Goal: Task Accomplishment & Management: Manage account settings

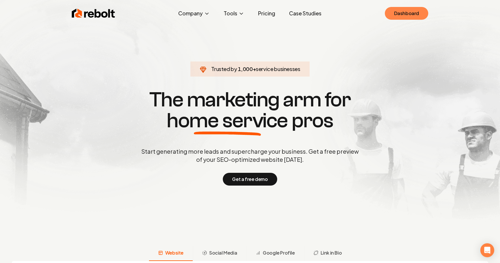
click at [406, 10] on link "Dashboard" at bounding box center [406, 13] width 43 height 13
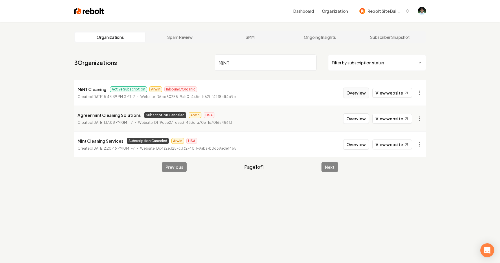
type input "MiNT"
click at [366, 93] on button "Overview" at bounding box center [356, 92] width 26 height 10
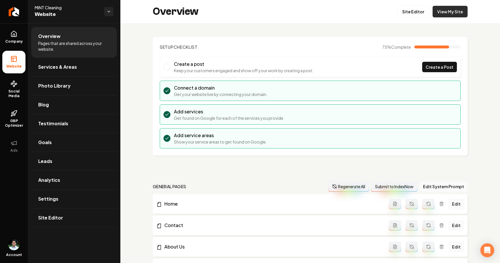
click at [450, 6] on link "View My Site" at bounding box center [450, 12] width 35 height 12
click at [67, 197] on link "Settings" at bounding box center [74, 198] width 86 height 19
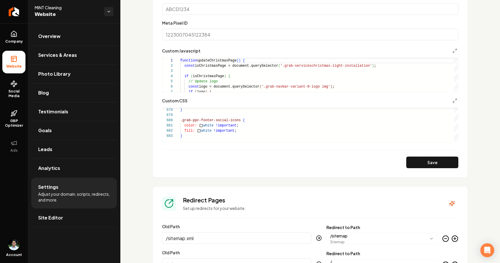
scroll to position [377, 0]
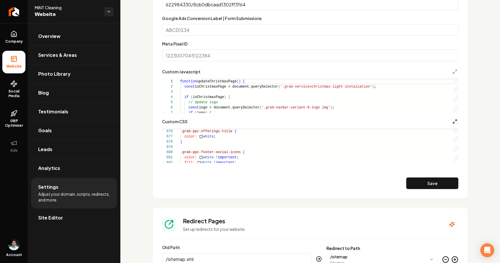
click at [456, 121] on icon "Main content area" at bounding box center [455, 121] width 5 height 5
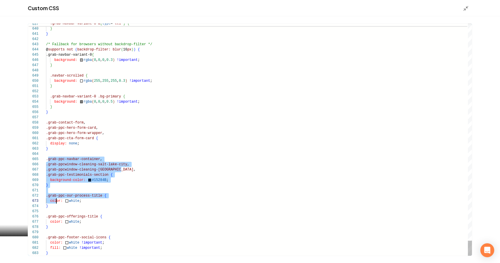
scroll to position [21, 2]
drag, startPoint x: 47, startPoint y: 159, endPoint x: 56, endPoint y: 187, distance: 29.2
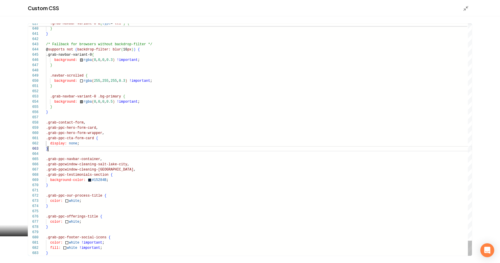
scroll to position [10, 2]
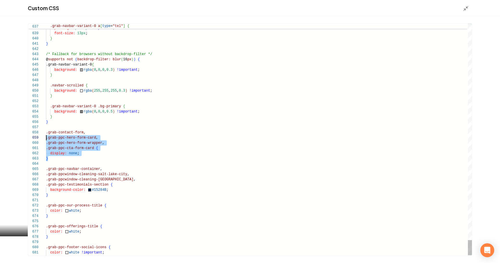
scroll to position [36, 0]
drag, startPoint x: 54, startPoint y: 158, endPoint x: 44, endPoint y: 132, distance: 28.5
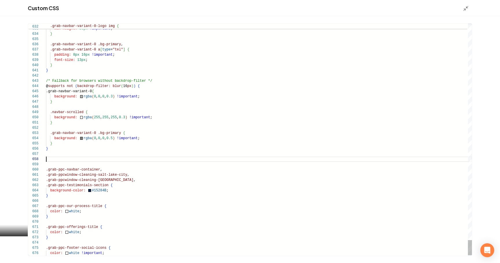
scroll to position [31, 0]
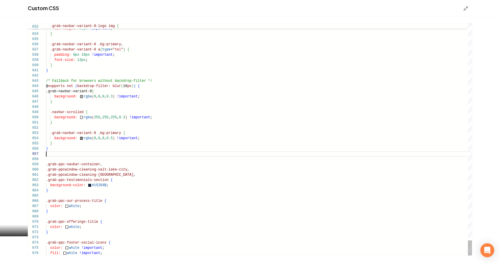
type textarea "**********"
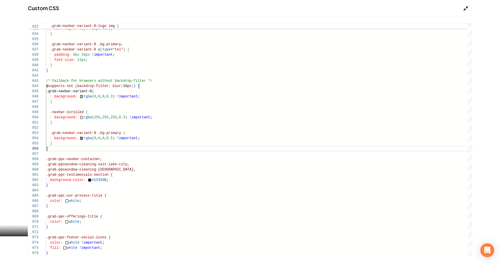
click at [465, 10] on line "Main content area" at bounding box center [465, 10] width 2 height 2
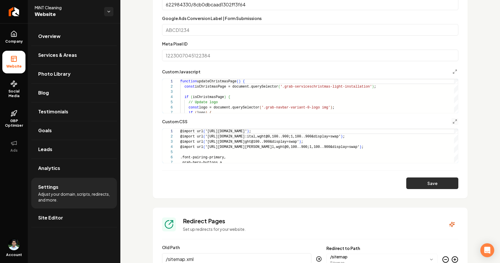
click at [436, 184] on button "Save" at bounding box center [433, 183] width 52 height 12
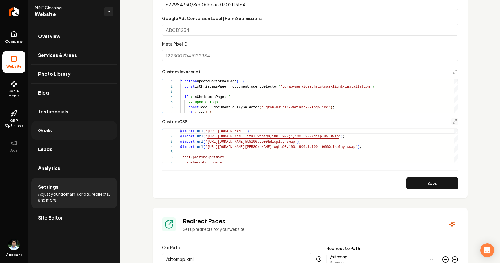
click at [62, 134] on link "Goals" at bounding box center [74, 130] width 86 height 19
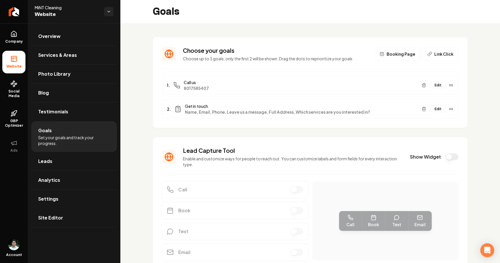
click at [440, 108] on button "Edit" at bounding box center [438, 109] width 14 height 8
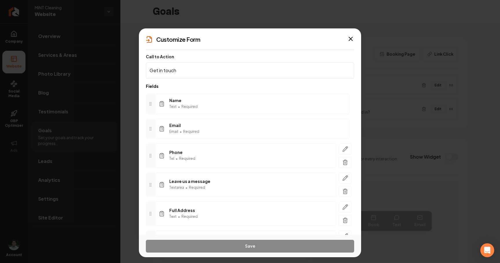
click at [334, 107] on div "Name Text • Required" at bounding box center [252, 104] width 195 height 20
click at [152, 104] on icon at bounding box center [150, 103] width 5 height 5
click at [151, 130] on circle at bounding box center [151, 130] width 0 height 0
click at [151, 105] on icon at bounding box center [150, 103] width 5 height 5
click at [192, 137] on div "Email Email • Required" at bounding box center [252, 128] width 195 height 20
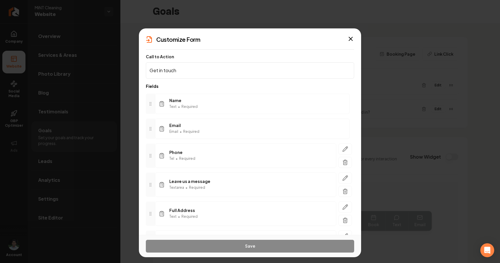
scroll to position [48, 0]
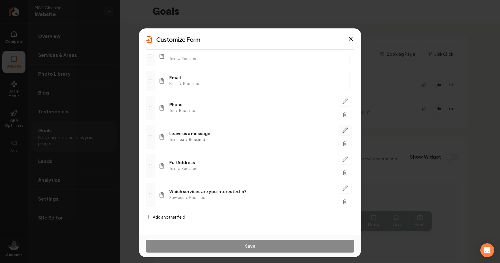
click at [348, 128] on icon "button" at bounding box center [345, 129] width 5 height 5
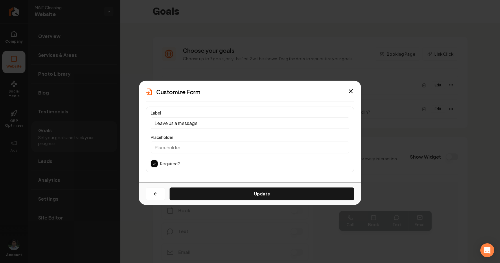
click at [223, 123] on input "Leave us a message" at bounding box center [250, 123] width 199 height 12
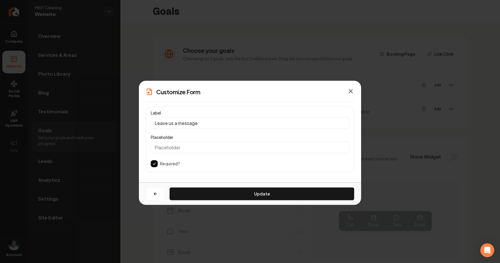
click at [350, 90] on icon "button" at bounding box center [350, 90] width 3 height 3
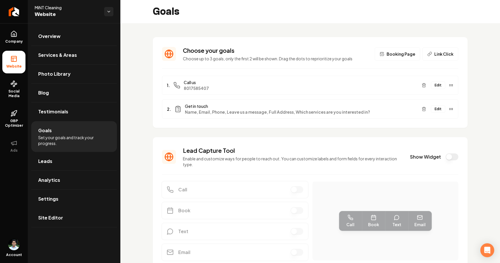
click at [438, 107] on button "Edit" at bounding box center [438, 109] width 14 height 8
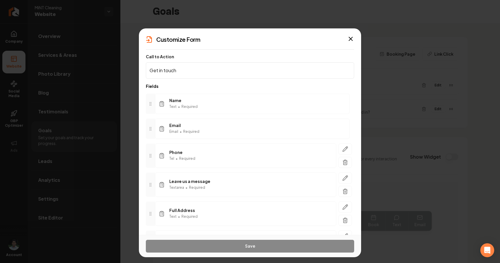
scroll to position [48, 0]
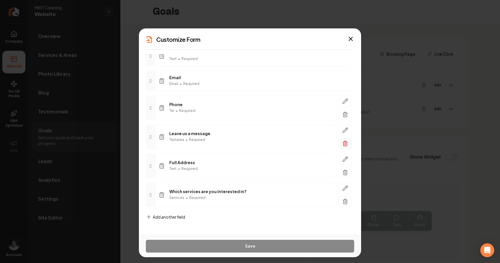
click at [345, 144] on icon "button" at bounding box center [346, 143] width 6 height 6
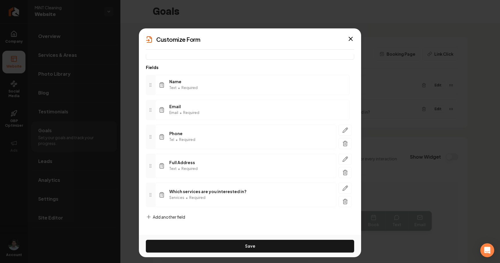
scroll to position [19, 0]
click at [346, 170] on icon "button" at bounding box center [346, 170] width 2 height 1
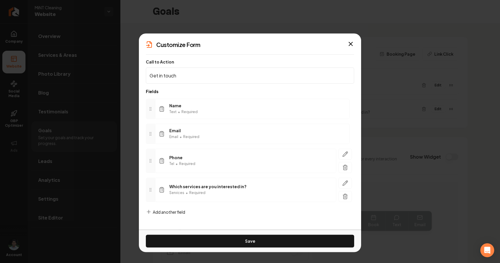
scroll to position [0, 0]
click at [343, 197] on icon "button" at bounding box center [346, 196] width 6 height 6
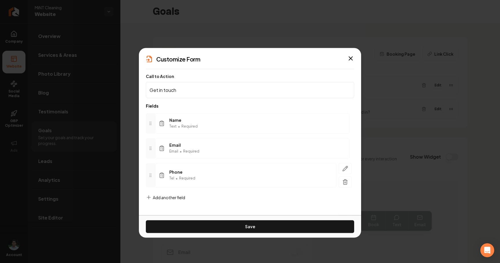
click at [173, 197] on span "Add another field" at bounding box center [169, 197] width 32 height 6
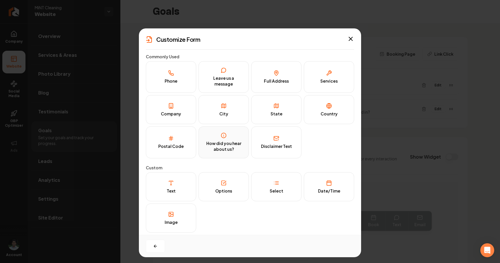
click at [228, 147] on div "How did you hear about us?" at bounding box center [224, 145] width 38 height 11
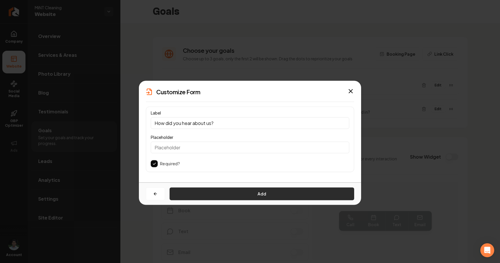
click at [214, 194] on button "Add" at bounding box center [262, 193] width 185 height 13
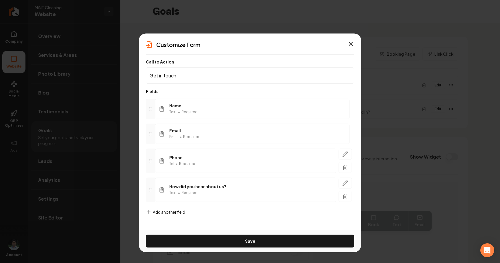
click at [165, 212] on span "Add another field" at bounding box center [169, 211] width 32 height 6
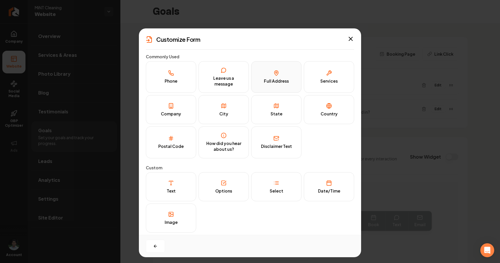
click at [281, 80] on div "Full Address" at bounding box center [276, 81] width 25 height 6
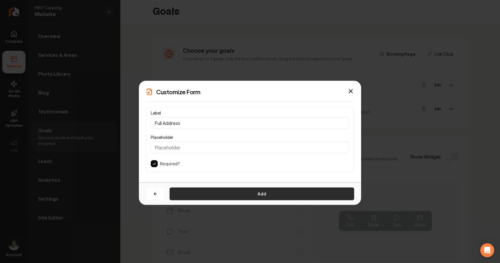
click at [201, 193] on button "Add" at bounding box center [262, 193] width 185 height 13
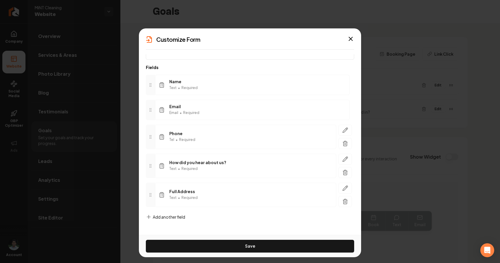
click at [175, 217] on span "Add another field" at bounding box center [169, 217] width 32 height 6
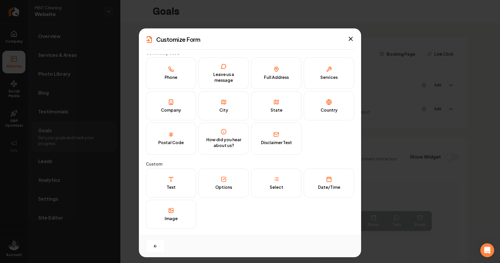
scroll to position [4, 0]
click at [233, 108] on button "City" at bounding box center [224, 105] width 50 height 29
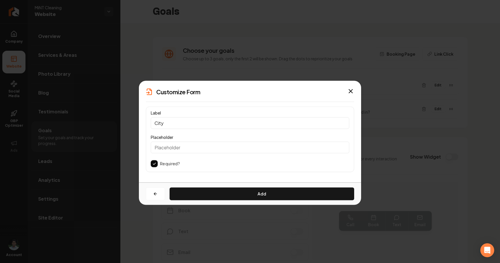
scroll to position [0, 0]
click at [193, 193] on button "Add" at bounding box center [262, 193] width 185 height 13
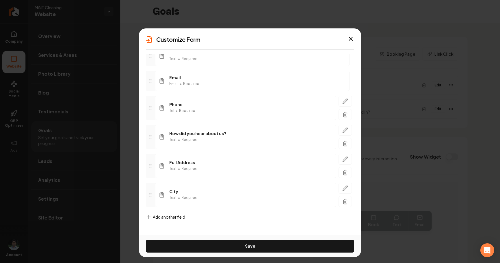
click at [165, 215] on span "Add another field" at bounding box center [169, 217] width 32 height 6
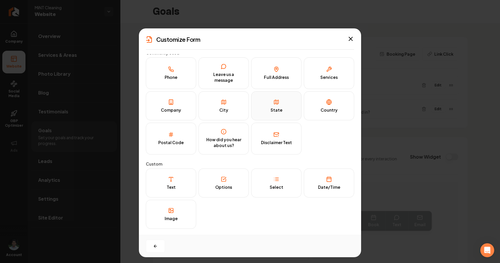
click at [267, 113] on button "State" at bounding box center [276, 105] width 50 height 29
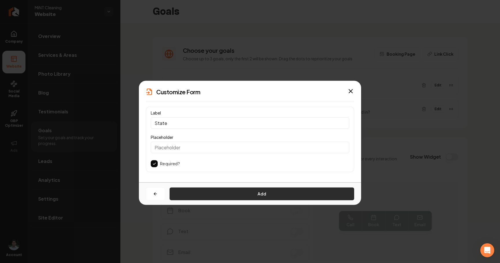
click at [246, 192] on button "Add" at bounding box center [262, 193] width 185 height 13
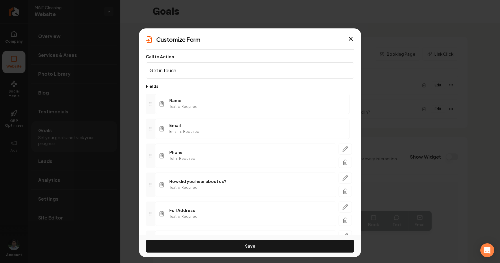
scroll to position [77, 0]
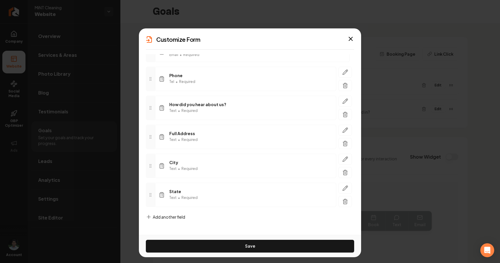
click at [178, 216] on span "Add another field" at bounding box center [169, 217] width 32 height 6
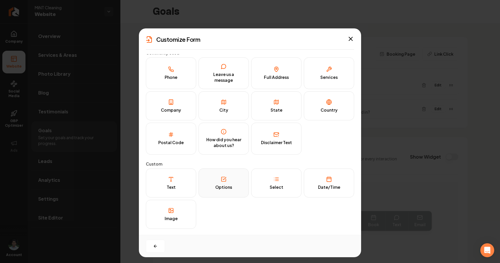
click at [228, 180] on button "Options" at bounding box center [224, 182] width 50 height 29
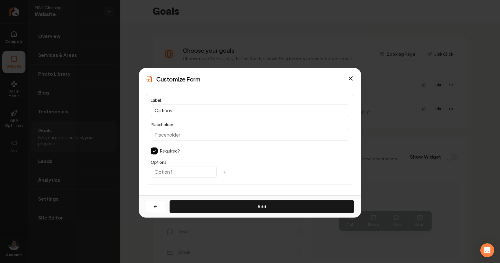
scroll to position [0, 0]
click at [204, 112] on input "Options" at bounding box center [250, 110] width 199 height 12
type input "Property Type"
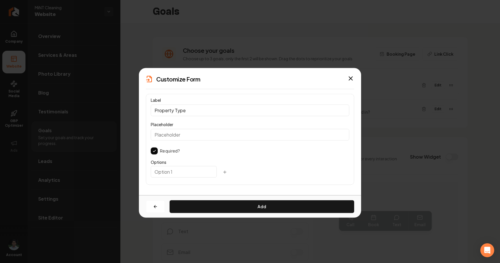
click at [180, 172] on input "text" at bounding box center [184, 172] width 66 height 12
type input "C"
type input "Residential"
click at [219, 170] on button "button" at bounding box center [225, 172] width 12 height 10
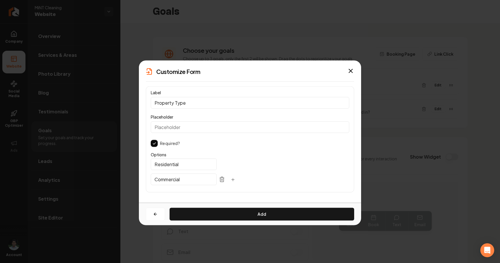
type input "Commercial"
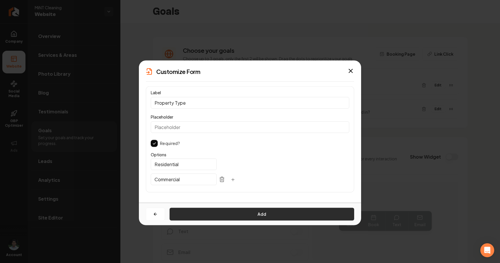
click at [213, 211] on button "Add" at bounding box center [262, 213] width 185 height 13
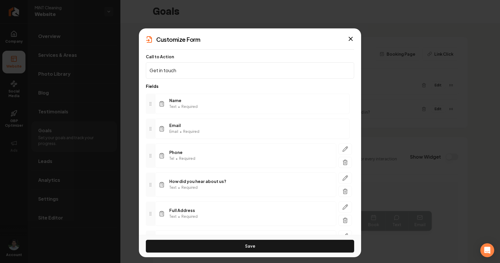
scroll to position [106, 0]
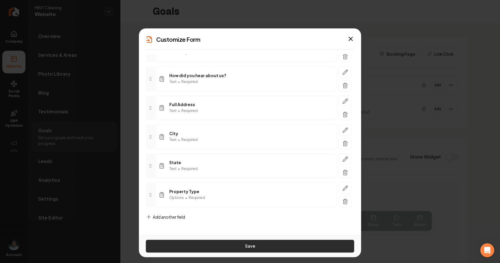
click at [228, 244] on button "Save" at bounding box center [250, 245] width 208 height 13
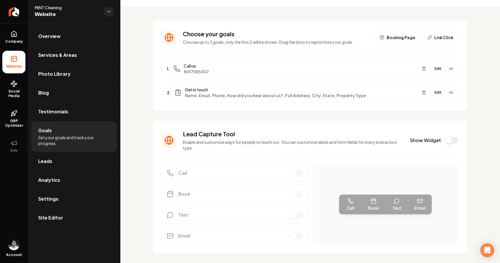
scroll to position [18, 0]
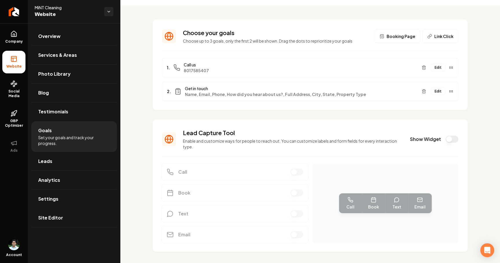
click at [440, 91] on button "Edit" at bounding box center [438, 91] width 14 height 8
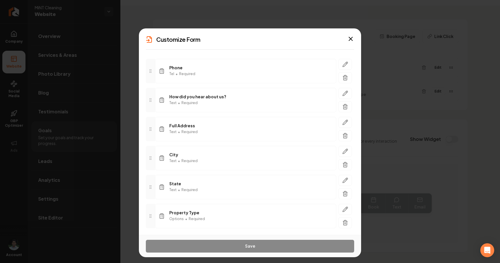
scroll to position [88, 0]
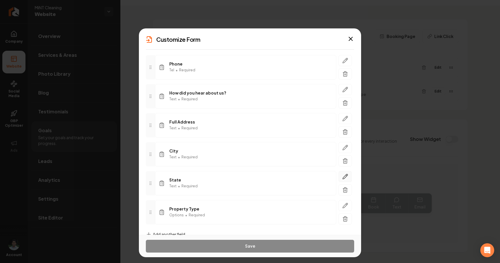
click at [347, 175] on icon "button" at bounding box center [346, 175] width 1 height 1
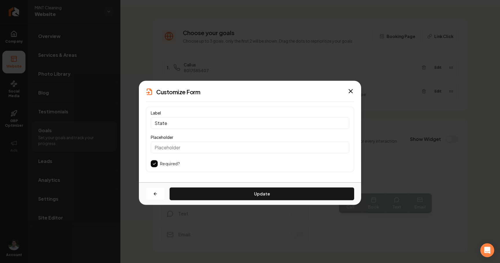
scroll to position [0, 0]
click at [350, 92] on icon "button" at bounding box center [350, 90] width 3 height 3
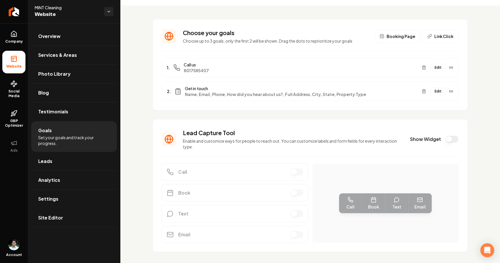
click at [441, 92] on button "Edit" at bounding box center [438, 91] width 14 height 8
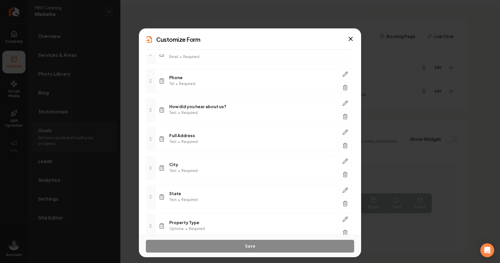
scroll to position [75, 0]
click at [348, 204] on icon "button" at bounding box center [346, 203] width 6 height 6
click at [348, 188] on icon "button" at bounding box center [346, 189] width 6 height 6
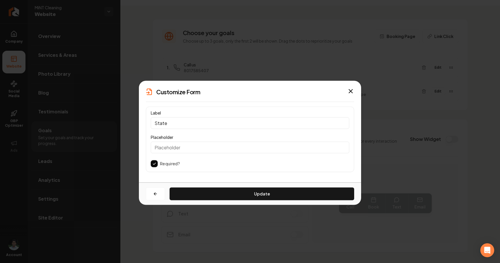
scroll to position [0, 0]
click at [156, 193] on icon "button" at bounding box center [155, 193] width 3 height 0
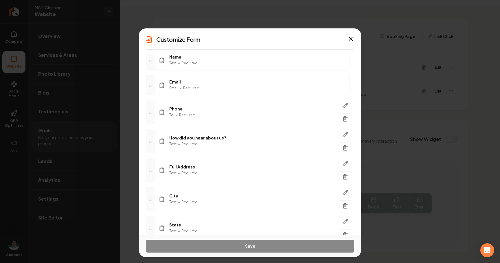
scroll to position [106, 0]
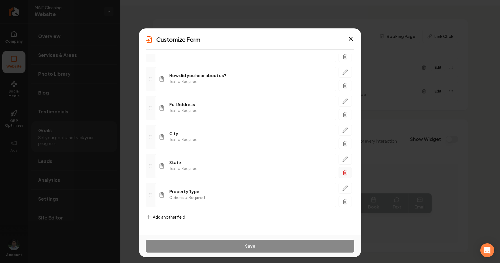
click at [347, 172] on icon "button" at bounding box center [345, 173] width 3 height 4
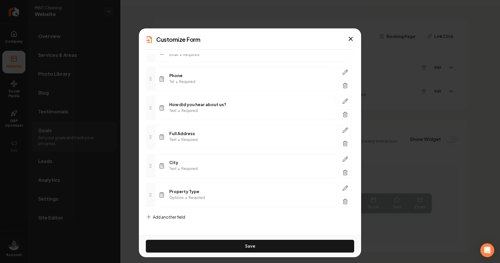
click at [180, 217] on span "Add another field" at bounding box center [169, 217] width 32 height 6
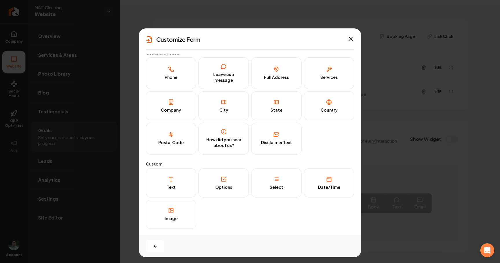
scroll to position [4, 0]
click at [230, 184] on div "Options" at bounding box center [223, 187] width 17 height 6
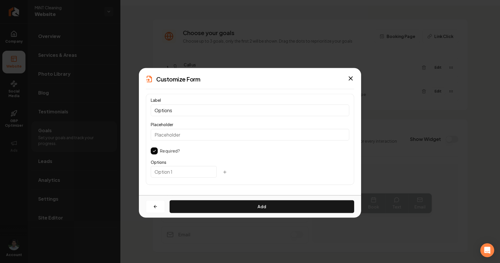
click at [185, 135] on input "Placeholder" at bounding box center [250, 135] width 199 height 12
click at [175, 109] on input "Options" at bounding box center [250, 110] width 199 height 12
type input "State"
click at [178, 136] on input "Placeholder" at bounding box center [250, 135] width 199 height 12
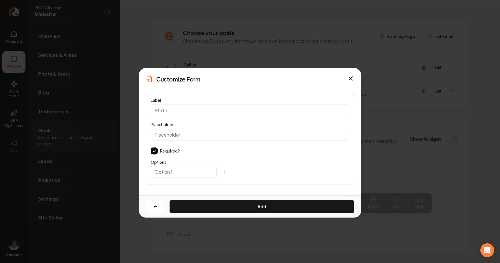
click at [172, 170] on input "text" at bounding box center [184, 172] width 66 height 12
type input "UT"
click at [223, 173] on icon "button" at bounding box center [225, 171] width 5 height 5
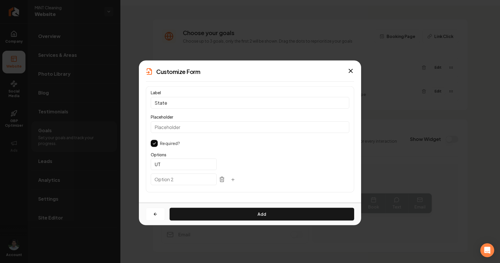
click at [177, 181] on input "text" at bounding box center [184, 179] width 66 height 12
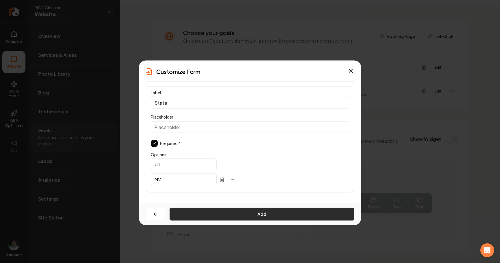
type input "NV"
click at [234, 215] on button "Add" at bounding box center [262, 213] width 185 height 13
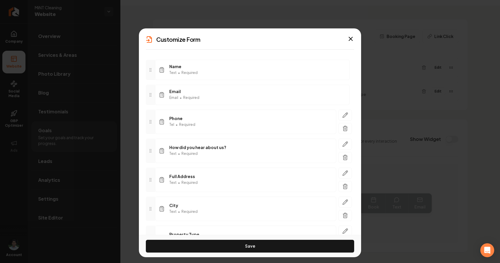
scroll to position [106, 0]
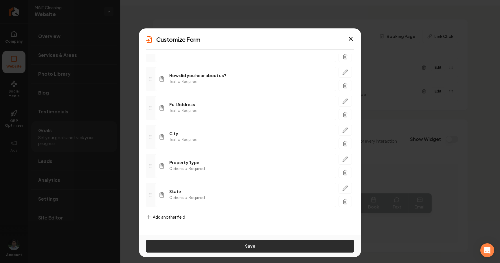
click at [235, 247] on button "Save" at bounding box center [250, 245] width 208 height 13
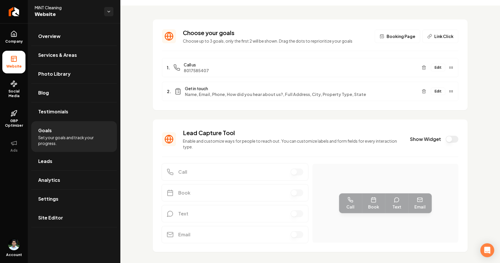
click at [440, 92] on button "Edit" at bounding box center [438, 91] width 14 height 8
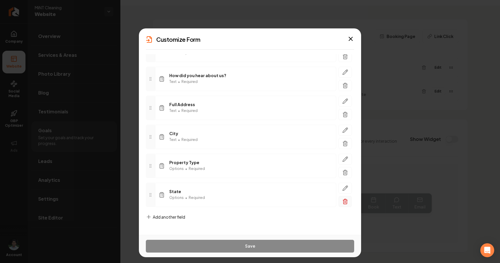
click at [344, 205] on button "button" at bounding box center [345, 201] width 13 height 11
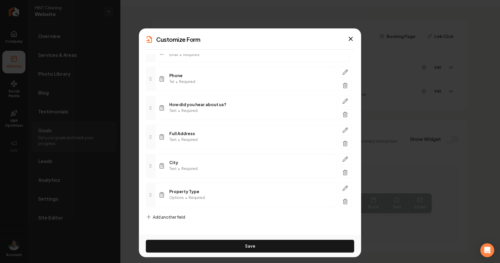
scroll to position [77, 0]
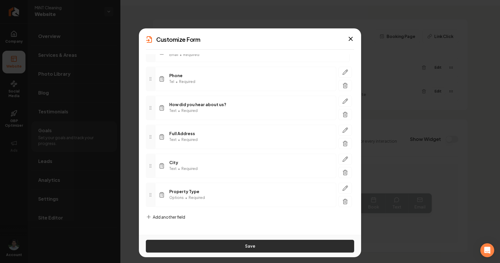
click at [262, 244] on button "Save" at bounding box center [250, 245] width 208 height 13
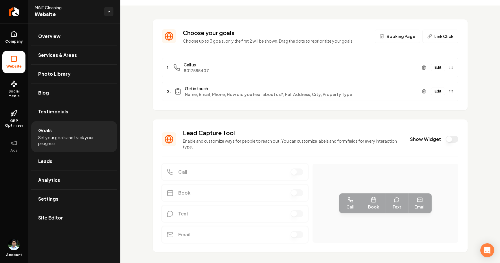
click at [438, 94] on button "Edit" at bounding box center [438, 91] width 14 height 8
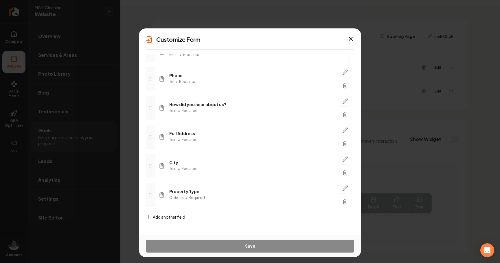
click at [171, 215] on span "Add another field" at bounding box center [169, 217] width 32 height 6
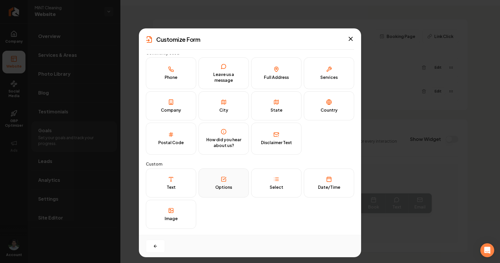
click at [233, 188] on button "Options" at bounding box center [224, 182] width 50 height 29
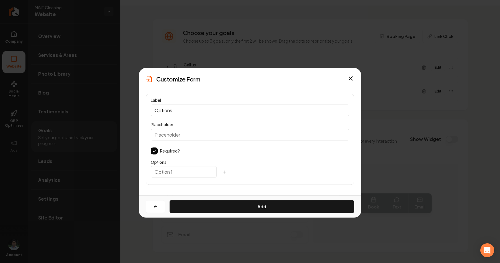
click at [181, 111] on input "Options" at bounding box center [250, 110] width 199 height 12
type input "State"
click at [178, 139] on input "Placeholder" at bounding box center [250, 135] width 199 height 12
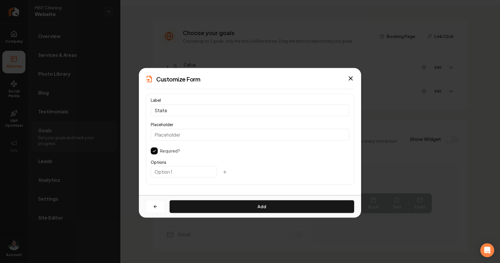
click at [175, 173] on input "text" at bounding box center [184, 172] width 66 height 12
type input "Yes"
type input "UT"
click at [224, 172] on icon "button" at bounding box center [225, 172] width 3 height 0
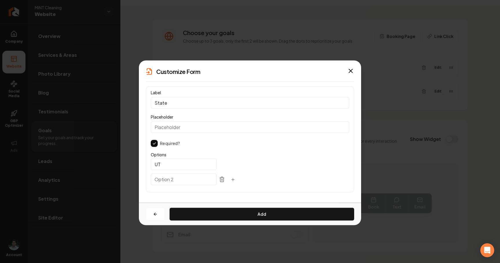
click at [176, 177] on input "text" at bounding box center [184, 179] width 66 height 12
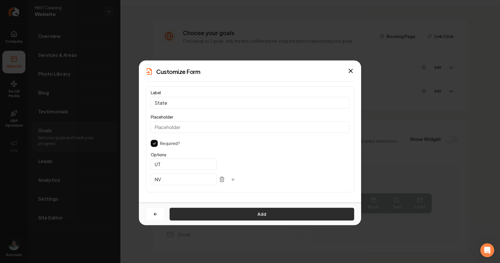
type input "NV"
click at [209, 215] on button "Add" at bounding box center [262, 213] width 185 height 13
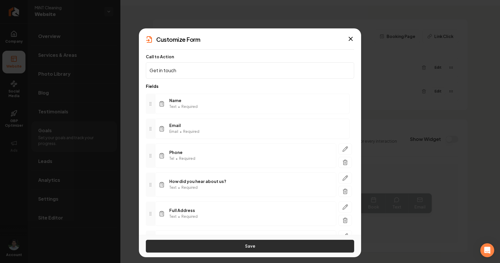
click at [243, 246] on button "Save" at bounding box center [250, 245] width 208 height 13
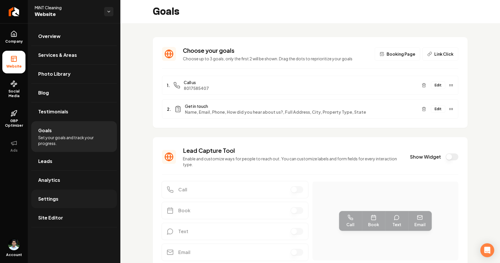
click at [62, 195] on link "Settings" at bounding box center [74, 198] width 86 height 19
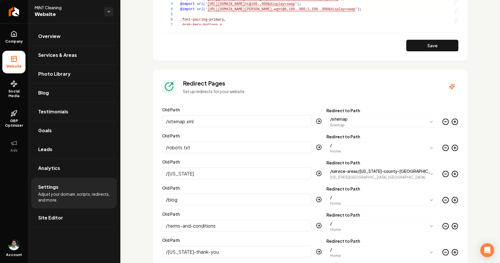
scroll to position [696, 0]
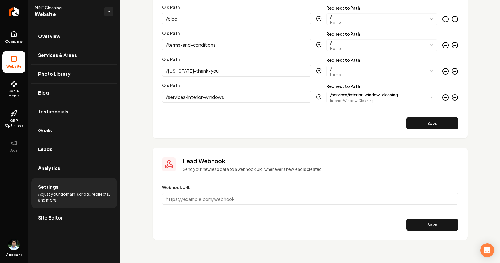
click at [226, 198] on input "Webhook URL" at bounding box center [310, 199] width 297 height 12
paste input "[URL][DOMAIN_NAME]"
type input "[URL][DOMAIN_NAME]"
click at [432, 224] on button "Save" at bounding box center [433, 225] width 52 height 12
click at [436, 222] on button "Save" at bounding box center [433, 225] width 52 height 12
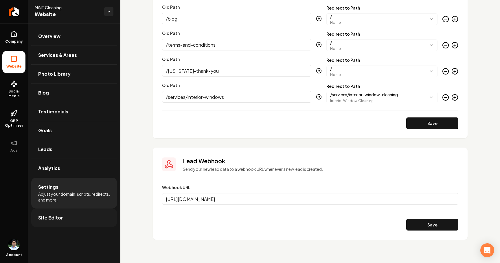
click at [65, 217] on link "Site Editor" at bounding box center [74, 217] width 86 height 19
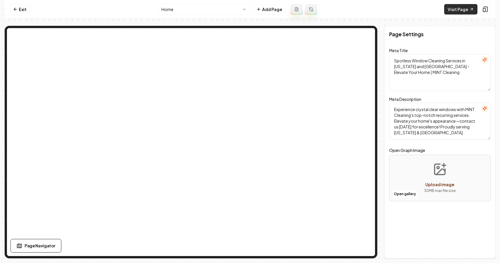
click at [463, 8] on link "Visit Page" at bounding box center [460, 9] width 33 height 10
click at [20, 6] on link "Exit" at bounding box center [19, 9] width 21 height 10
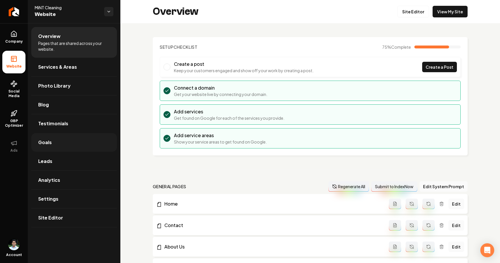
click at [56, 136] on link "Goals" at bounding box center [74, 142] width 86 height 19
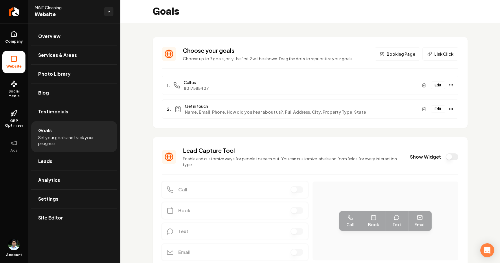
click at [438, 107] on button "Edit" at bounding box center [438, 109] width 14 height 8
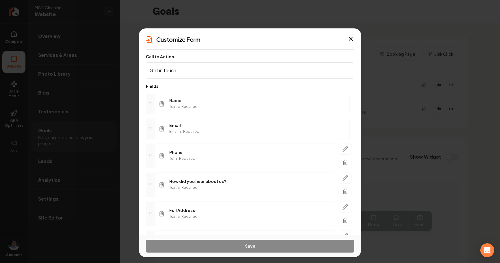
click at [201, 68] on input "Get in touch" at bounding box center [250, 70] width 208 height 16
click at [212, 69] on input "Get in touch" at bounding box center [250, 70] width 208 height 16
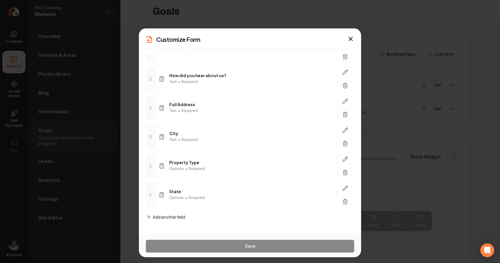
click at [354, 38] on div "Customize Form" at bounding box center [250, 39] width 222 height 8
click at [350, 38] on icon "button" at bounding box center [350, 38] width 3 height 3
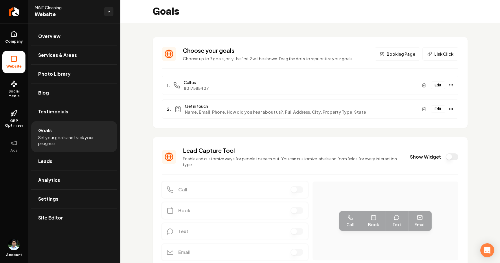
click at [350, 39] on section "Choose your goals Choose up to 3 goals, only the first 2 will be shown. Drag th…" at bounding box center [310, 82] width 315 height 91
click at [58, 196] on link "Settings" at bounding box center [74, 198] width 86 height 19
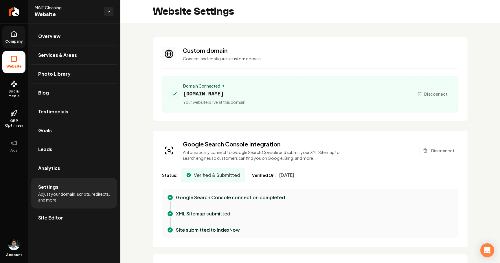
click at [17, 39] on span "Company" at bounding box center [14, 41] width 22 height 5
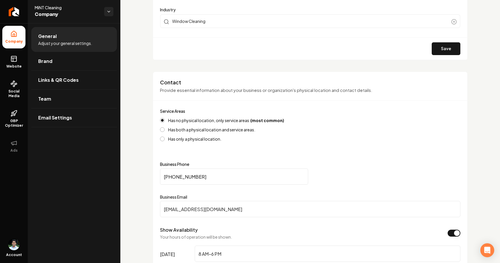
scroll to position [174, 0]
click at [188, 178] on input "[PHONE_NUMBER]" at bounding box center [234, 176] width 148 height 16
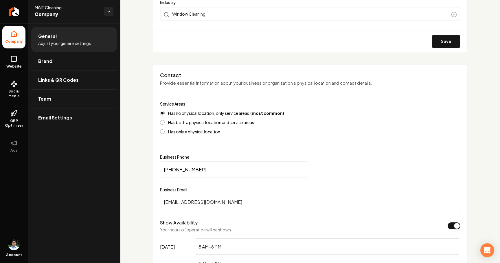
scroll to position [180, 0]
click at [193, 171] on input "[PHONE_NUMBER]" at bounding box center [234, 170] width 148 height 16
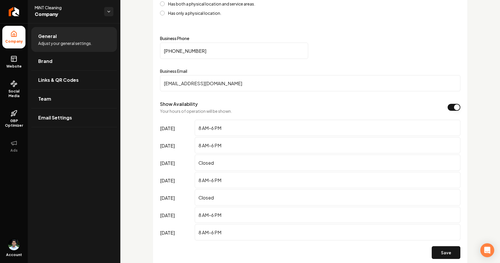
scroll to position [318, 0]
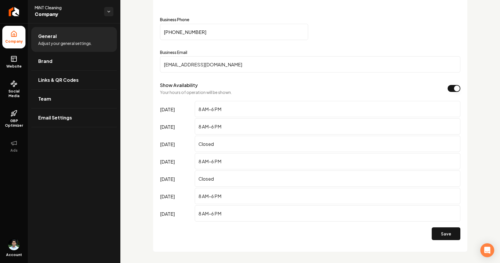
click at [188, 33] on input "[PHONE_NUMBER]" at bounding box center [234, 32] width 148 height 16
click at [197, 32] on input "[PHONE_NUMBER]" at bounding box center [234, 32] width 148 height 16
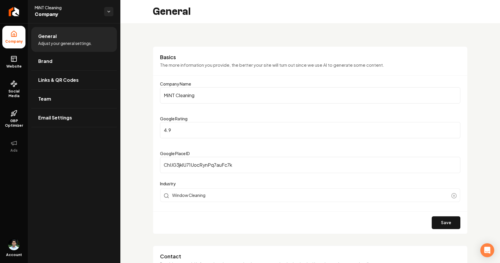
type input "[PHONE_NUMBER]"
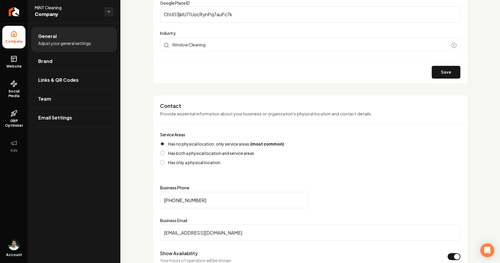
scroll to position [273, 0]
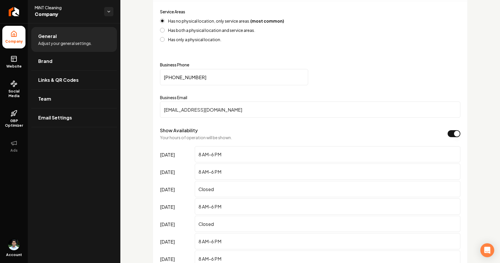
click at [193, 78] on input "[PHONE_NUMBER]" at bounding box center [234, 77] width 148 height 16
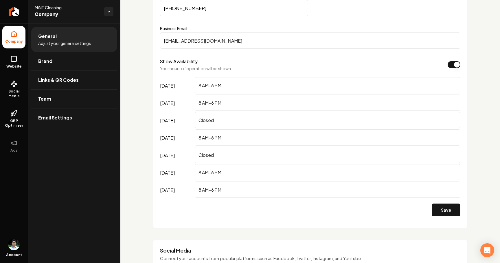
scroll to position [353, 0]
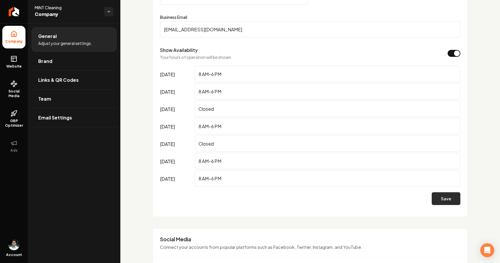
type input "[PHONE_NUMBER]"
click at [449, 199] on button "Save" at bounding box center [446, 198] width 29 height 13
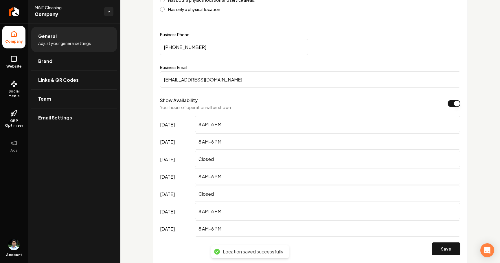
scroll to position [290, 0]
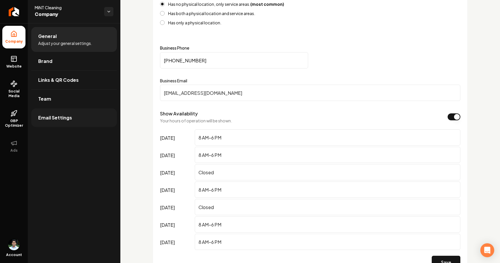
click at [70, 115] on link "Email Settings" at bounding box center [74, 117] width 86 height 19
click at [82, 39] on li "General Adjust your general settings." at bounding box center [74, 39] width 86 height 25
click at [64, 38] on li "General Adjust your general settings." at bounding box center [74, 39] width 86 height 25
click at [63, 38] on li "General Adjust your general settings." at bounding box center [74, 39] width 86 height 25
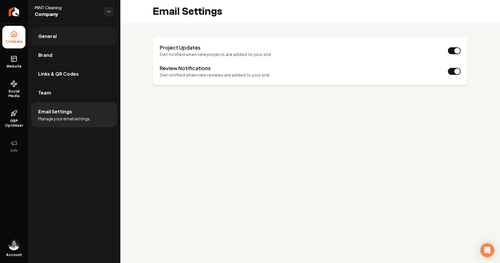
click at [44, 40] on link "General" at bounding box center [74, 36] width 86 height 19
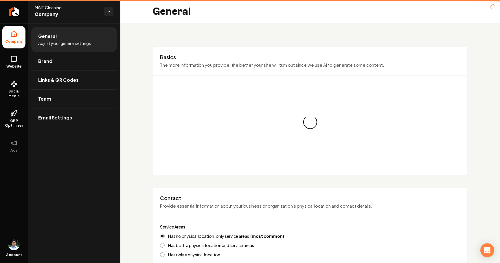
type input "[PHONE_NUMBER]"
type input "[EMAIL_ADDRESS][DOMAIN_NAME]"
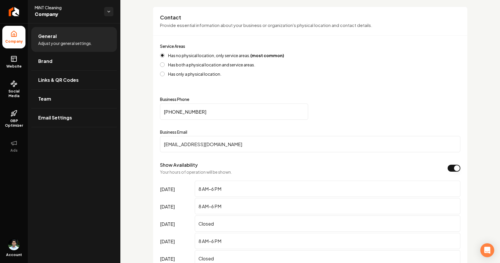
scroll to position [242, 0]
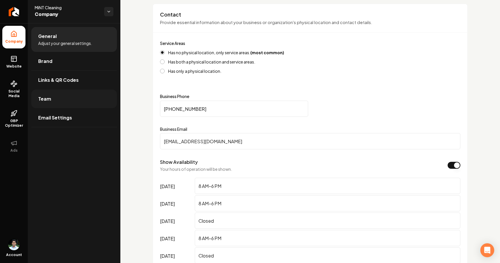
click at [62, 99] on link "Team" at bounding box center [74, 98] width 86 height 19
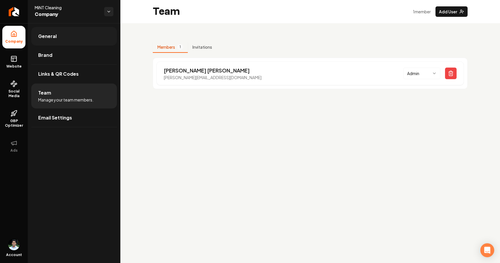
click at [52, 33] on span "General" at bounding box center [47, 36] width 19 height 7
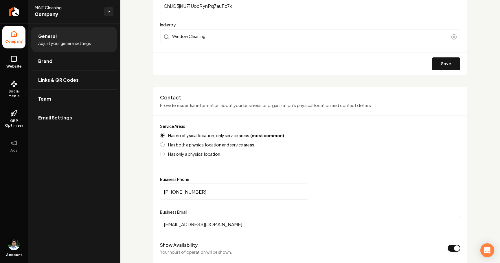
scroll to position [159, 0]
click at [179, 190] on input "[PHONE_NUMBER]" at bounding box center [234, 191] width 148 height 16
paste input "801) 889-2843"
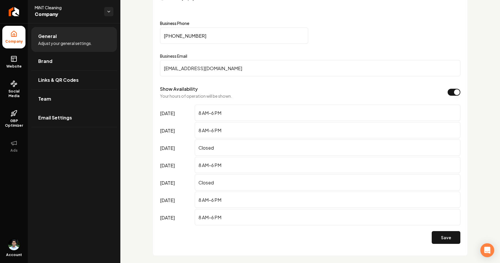
scroll to position [319, 0]
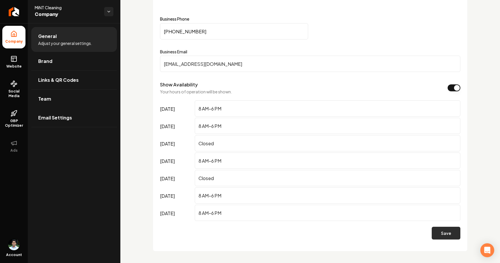
type input "[PHONE_NUMBER]"
click at [444, 231] on button "Save" at bounding box center [446, 232] width 29 height 13
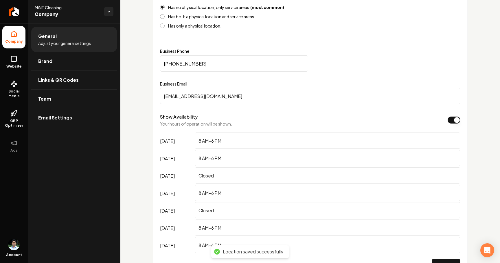
scroll to position [281, 0]
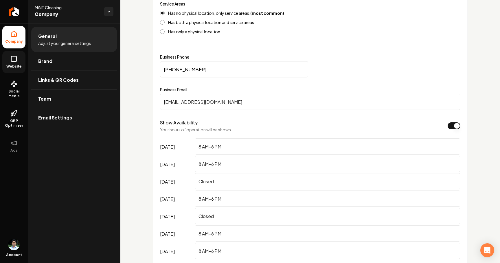
click at [21, 63] on link "Website" at bounding box center [13, 62] width 23 height 23
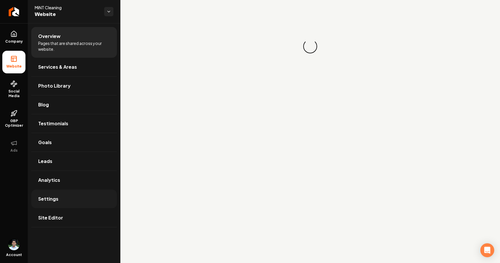
click at [61, 200] on link "Settings" at bounding box center [74, 198] width 86 height 19
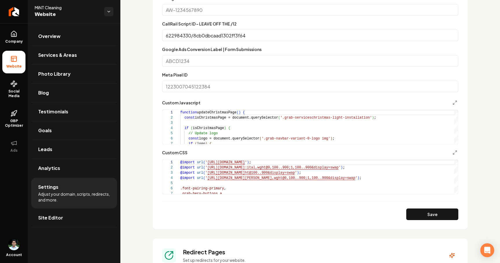
scroll to position [696, 0]
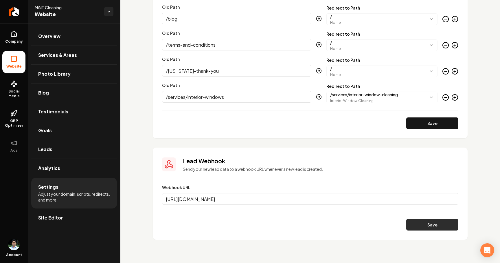
click at [413, 221] on button "Save" at bounding box center [433, 225] width 52 height 12
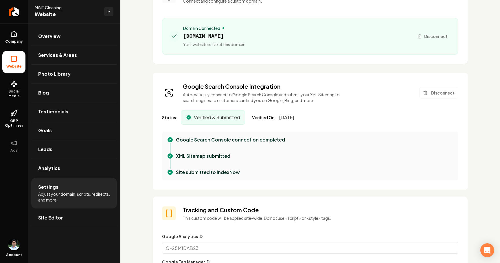
scroll to position [0, 0]
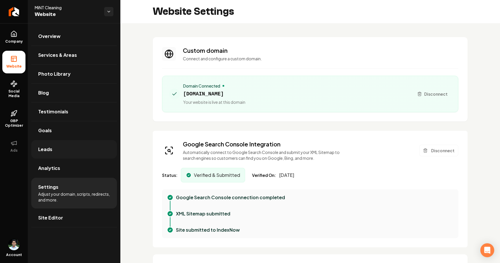
click at [59, 144] on link "Leads" at bounding box center [74, 149] width 86 height 19
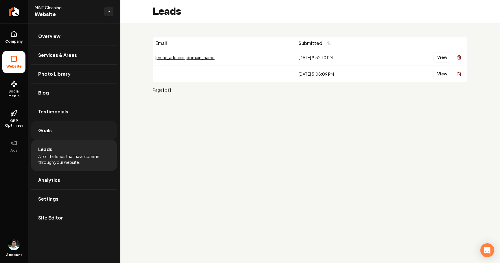
click at [53, 136] on link "Goals" at bounding box center [74, 130] width 86 height 19
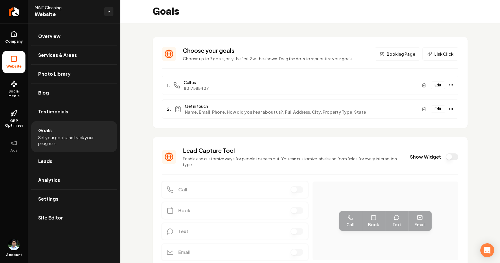
click at [440, 109] on button "Edit" at bounding box center [438, 109] width 14 height 8
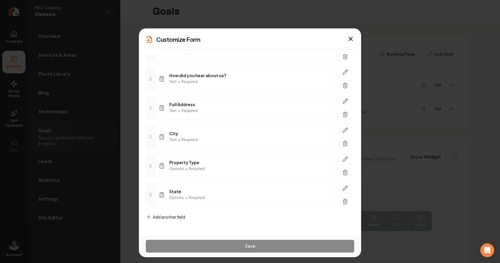
click at [158, 215] on span "Add another field" at bounding box center [169, 217] width 32 height 6
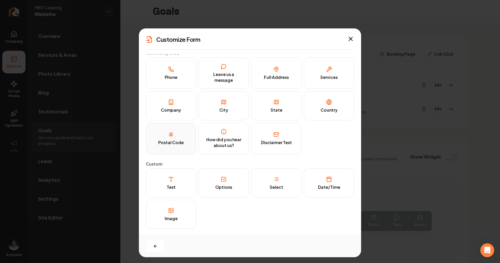
click at [179, 144] on div "Postal Code" at bounding box center [170, 143] width 25 height 6
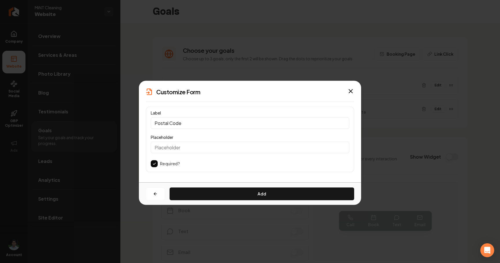
scroll to position [0, 0]
click at [179, 123] on input "Postal Code" at bounding box center [250, 123] width 199 height 12
type input "Zip Code"
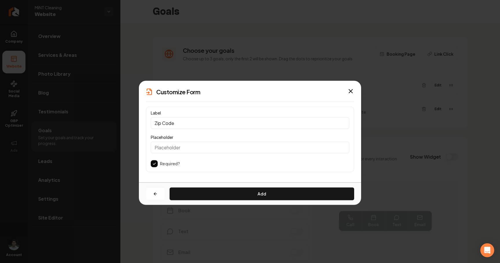
click at [217, 168] on div "Label Zip Code Placeholder Required?" at bounding box center [250, 138] width 208 height 65
click at [219, 195] on button "Add" at bounding box center [262, 193] width 185 height 13
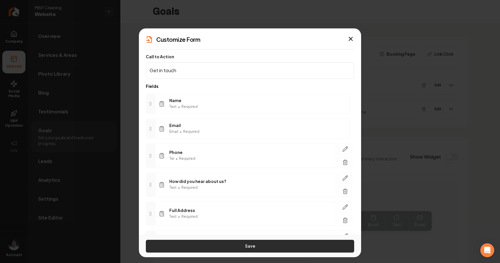
click at [234, 243] on button "Save" at bounding box center [250, 245] width 208 height 13
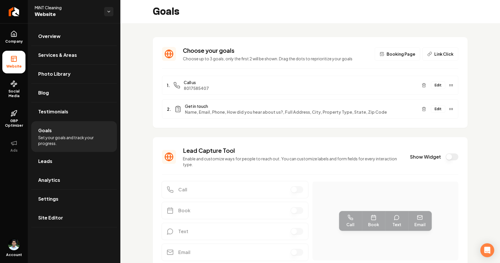
click at [262, 127] on section "Choose your goals Choose up to 3 goals, only the first 2 will be shown. Drag th…" at bounding box center [310, 82] width 315 height 91
click at [64, 220] on link "Site Editor" at bounding box center [74, 217] width 86 height 19
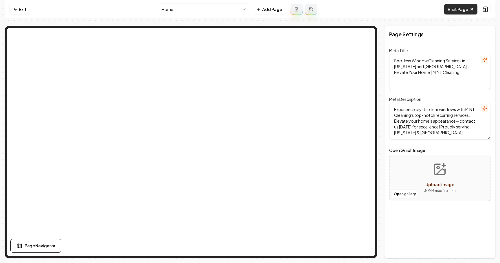
click at [453, 10] on link "Visit Page" at bounding box center [460, 9] width 33 height 10
click at [26, 8] on link "Exit" at bounding box center [19, 9] width 21 height 10
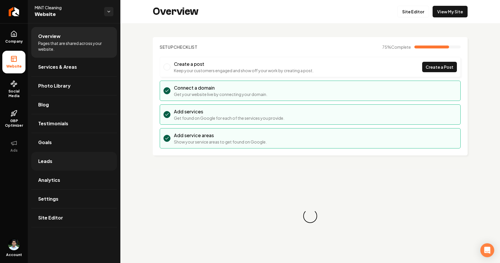
click at [55, 160] on link "Leads" at bounding box center [74, 161] width 86 height 19
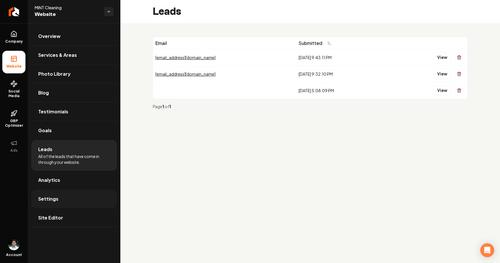
click at [61, 200] on link "Settings" at bounding box center [74, 198] width 86 height 19
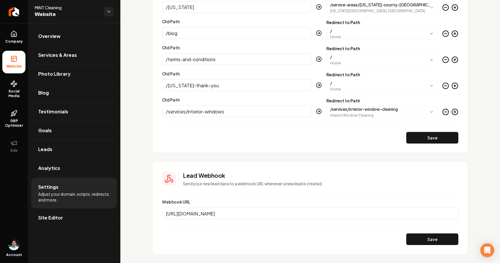
scroll to position [696, 0]
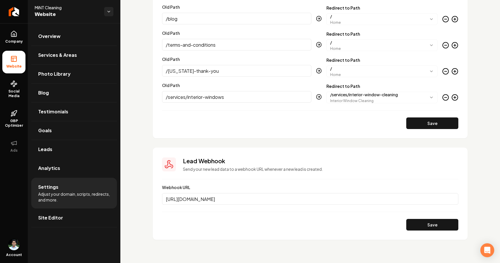
click at [312, 195] on input "[URL][DOMAIN_NAME]" at bounding box center [310, 199] width 297 height 12
click at [311, 201] on input "[URL][DOMAIN_NAME]" at bounding box center [310, 199] width 297 height 12
type input "[URL][DOMAIN_NAME]"
click at [417, 222] on button "Save" at bounding box center [433, 225] width 52 height 12
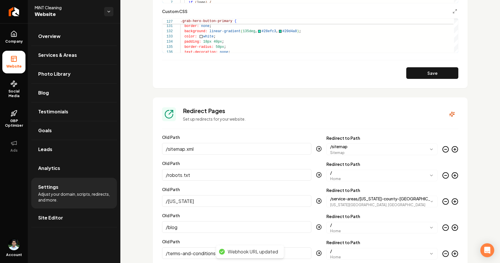
scroll to position [325, 0]
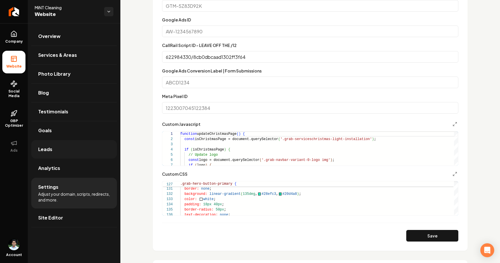
click at [71, 153] on link "Leads" at bounding box center [74, 149] width 86 height 19
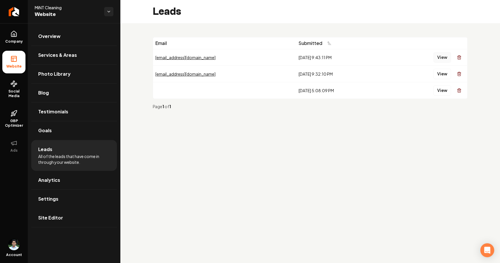
click at [442, 58] on button "View" at bounding box center [443, 57] width 18 height 10
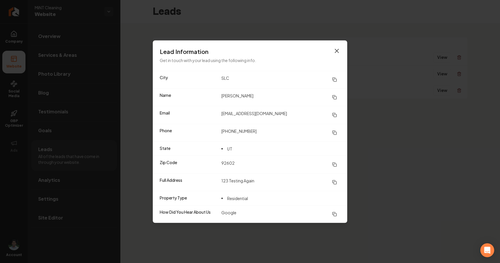
click at [339, 50] on icon "button" at bounding box center [337, 50] width 7 height 7
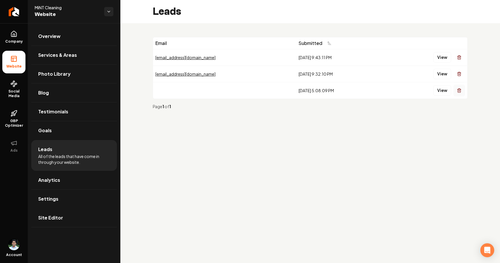
click at [459, 91] on icon "Main content area" at bounding box center [459, 90] width 5 height 5
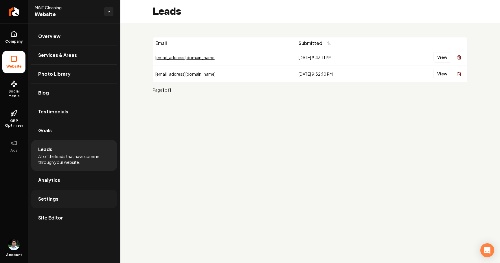
click at [69, 201] on link "Settings" at bounding box center [74, 198] width 86 height 19
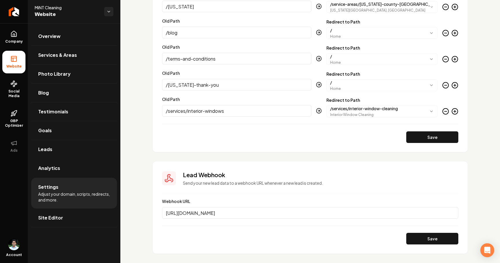
scroll to position [696, 0]
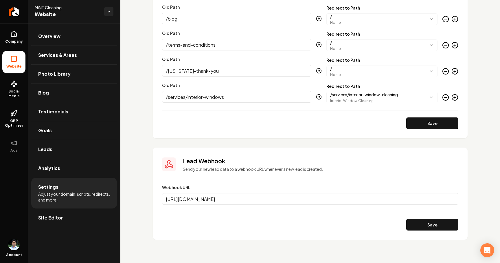
click at [229, 201] on input "[URL][DOMAIN_NAME]" at bounding box center [310, 199] width 297 height 12
click at [428, 220] on button "Save" at bounding box center [433, 225] width 52 height 12
